Goal: Navigation & Orientation: Understand site structure

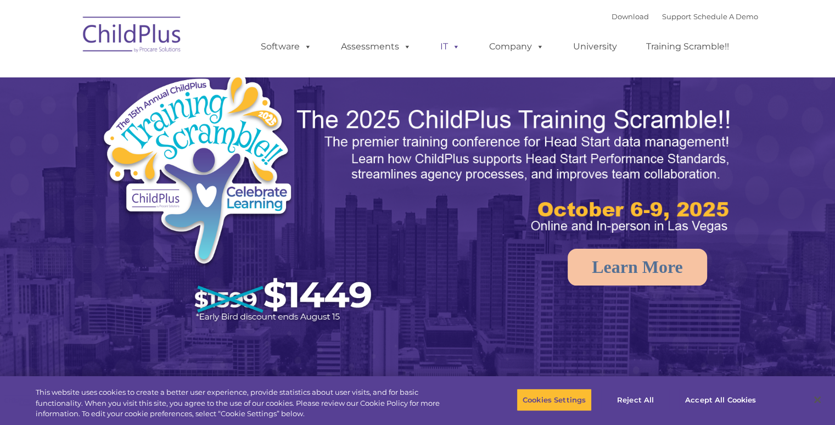
select select "MEDIUM"
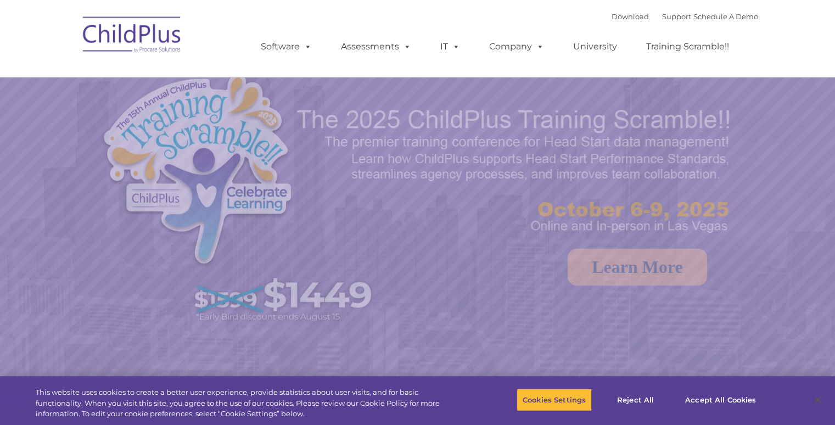
select select "MEDIUM"
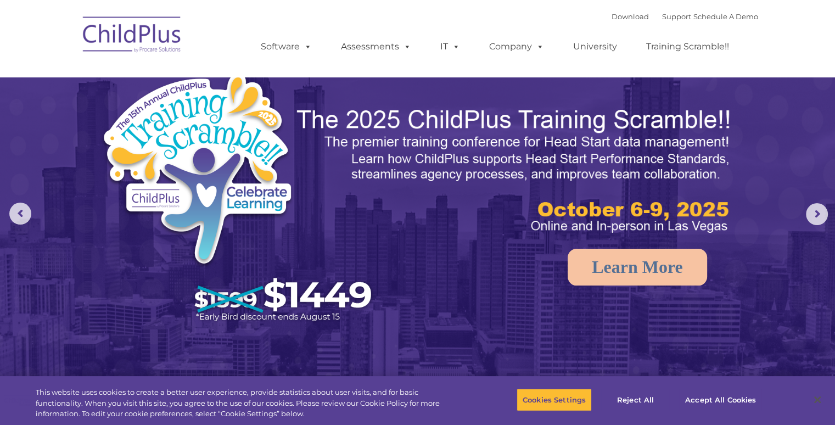
click at [795, 26] on nav "Download Support | Schedule A Demo  MENU MENU Software ChildPlus: The original…" at bounding box center [417, 38] width 835 height 77
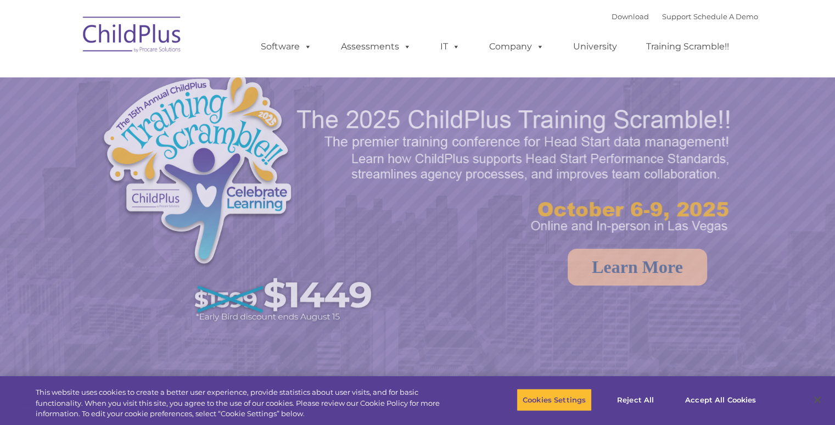
select select "MEDIUM"
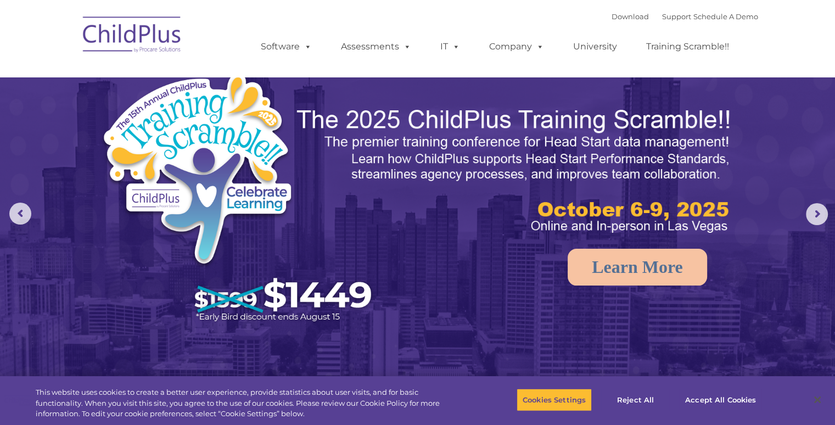
click at [135, 35] on img at bounding box center [132, 36] width 110 height 55
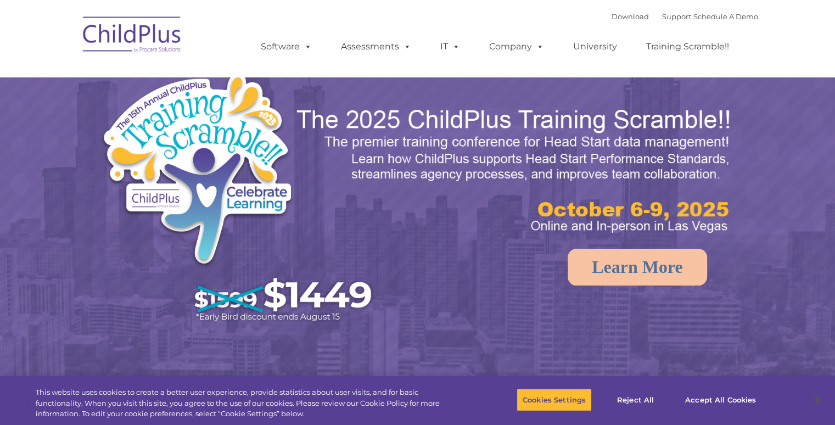
select select "MEDIUM"
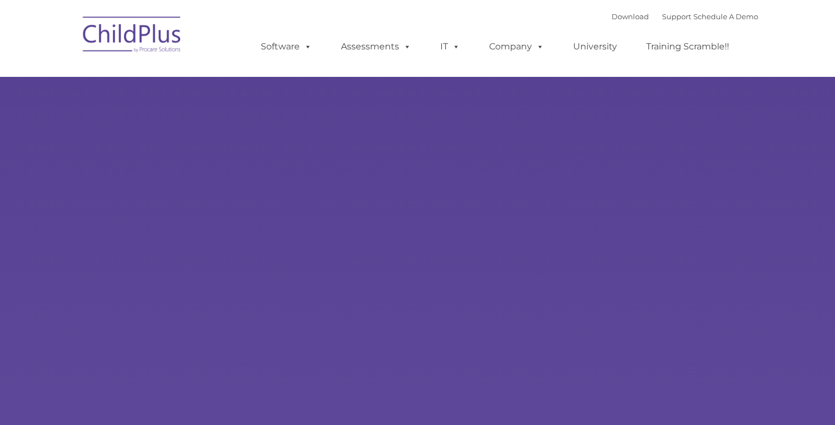
type input ""
select select "MEDIUM"
